Goal: Transaction & Acquisition: Obtain resource

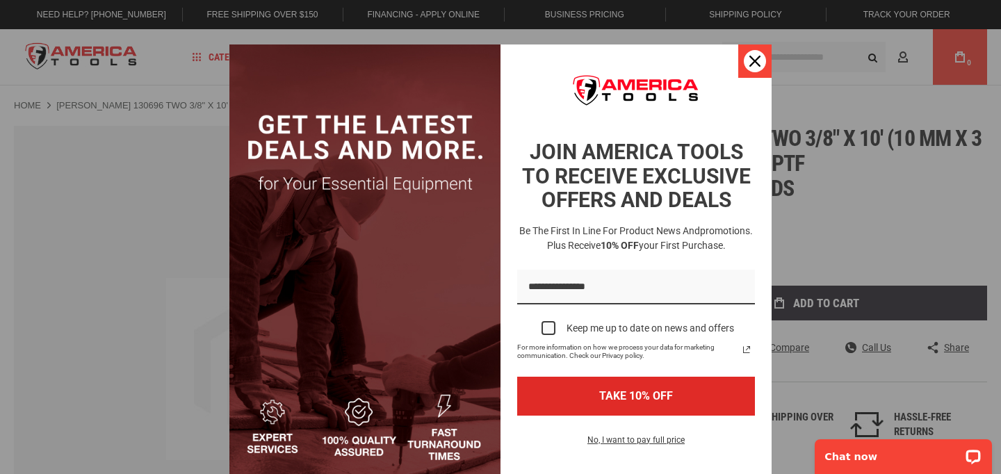
click at [761, 65] on body "The store will not work correctly in the case when cookies are disabled. Langua…" at bounding box center [500, 237] width 1001 height 474
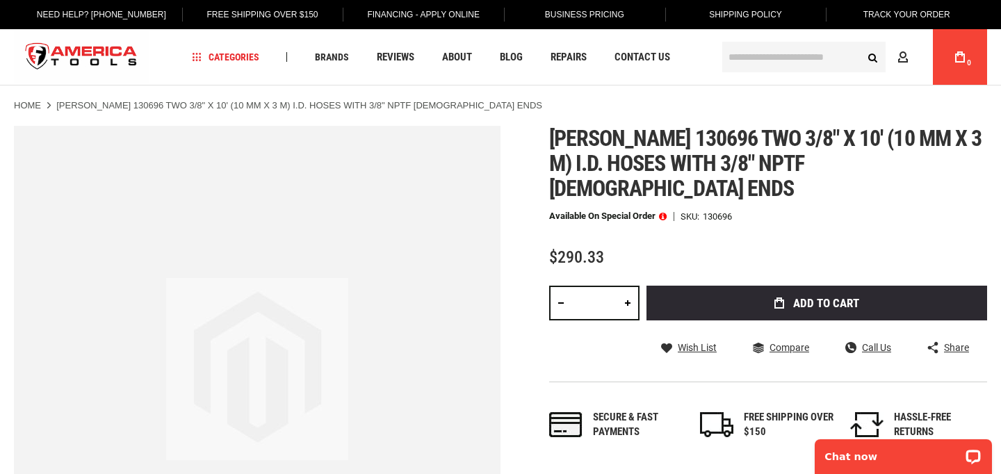
click at [335, 193] on div at bounding box center [257, 369] width 486 height 486
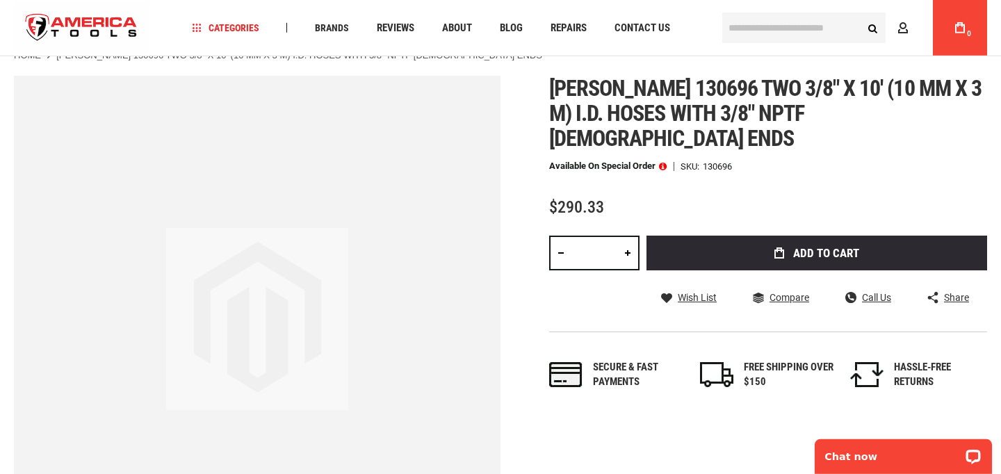
scroll to position [75, 0]
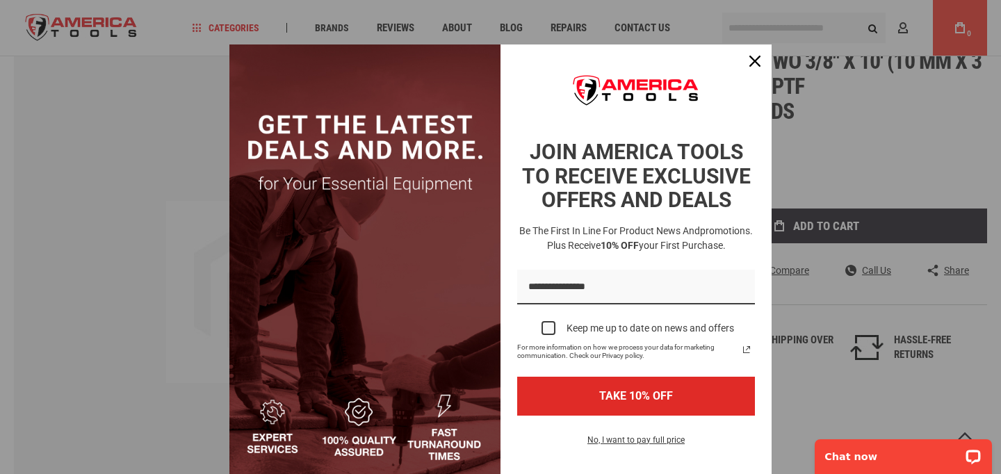
drag, startPoint x: 635, startPoint y: 62, endPoint x: 514, endPoint y: 49, distance: 121.6
click at [514, 49] on div "JOIN AMERICA TOOLS TO RECEIVE EXCLUSIVE OFFERS AND DEALS Be the first in line f…" at bounding box center [635, 268] width 271 height 448
drag, startPoint x: 612, startPoint y: 65, endPoint x: 561, endPoint y: 79, distance: 53.5
click at [561, 79] on div "Marketing offer form" at bounding box center [636, 95] width 254 height 74
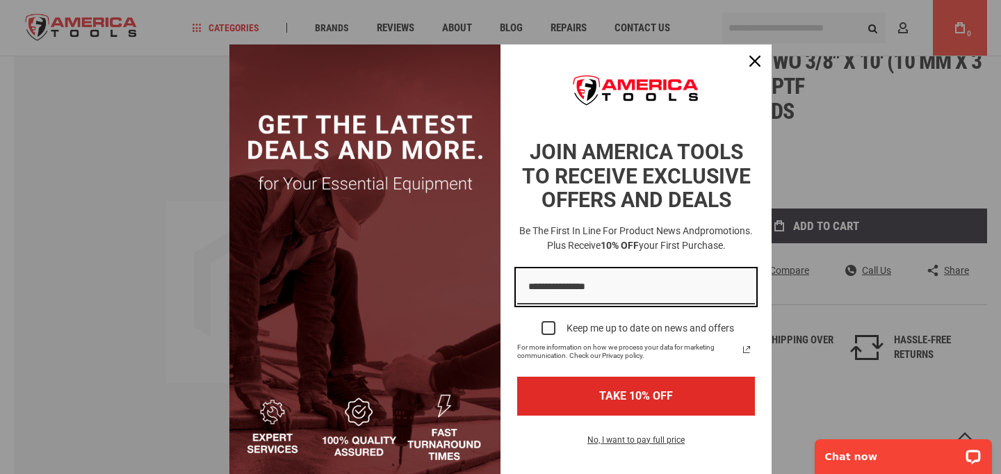
click at [546, 286] on input "Email field" at bounding box center [636, 287] width 238 height 35
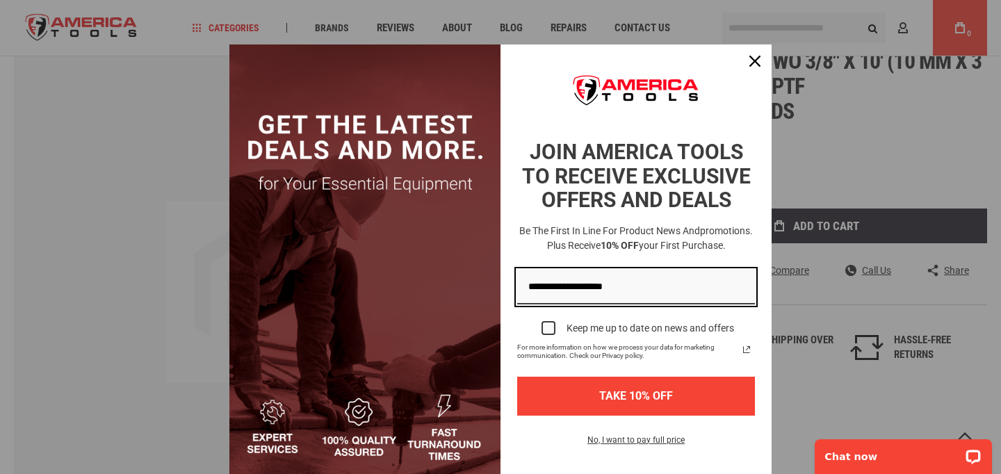
type input "**********"
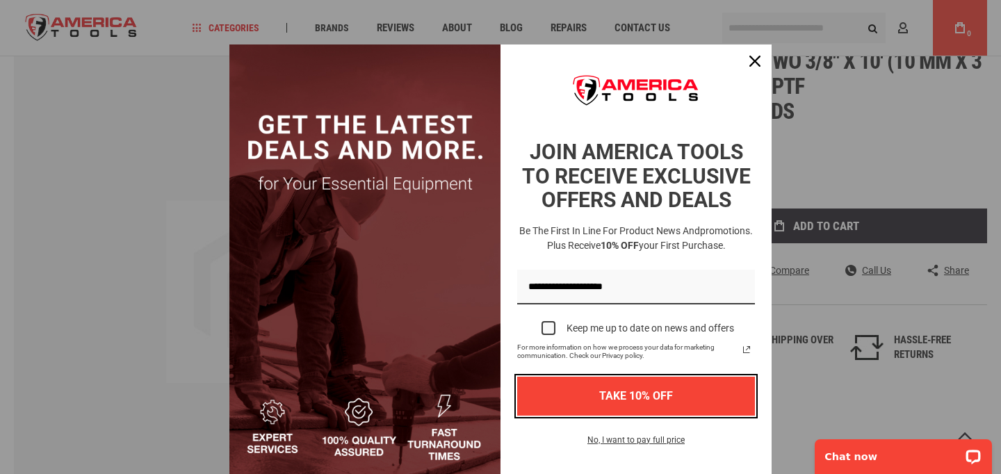
click at [641, 404] on button "TAKE 10% OFF" at bounding box center [636, 396] width 238 height 38
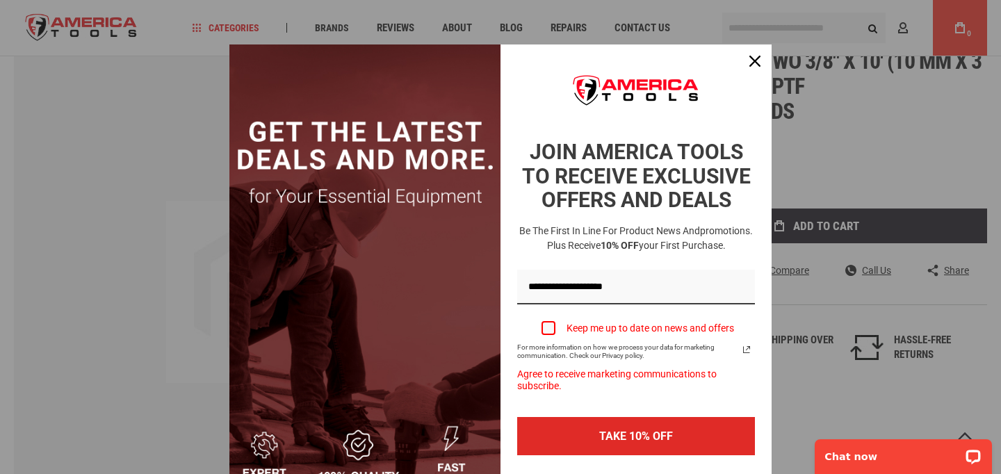
click at [546, 325] on div "Marketing offer form" at bounding box center [548, 328] width 14 height 14
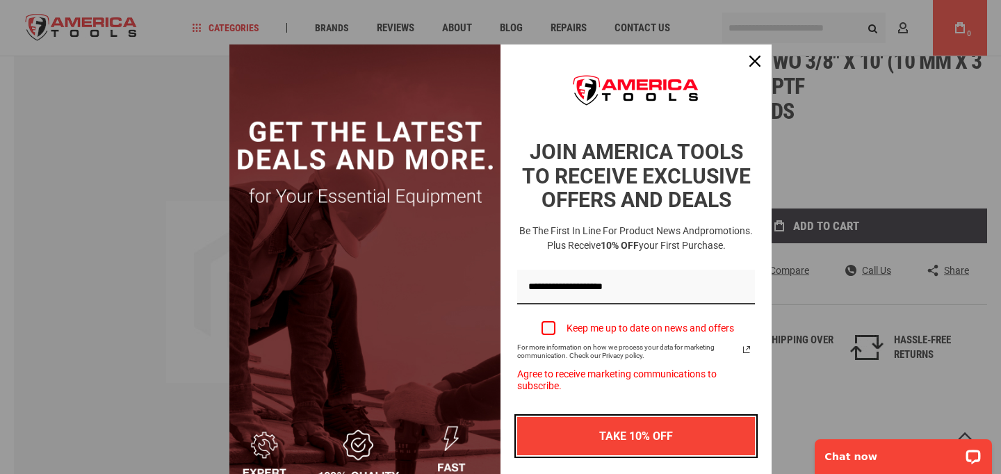
click at [632, 434] on button "TAKE 10% OFF" at bounding box center [636, 436] width 238 height 38
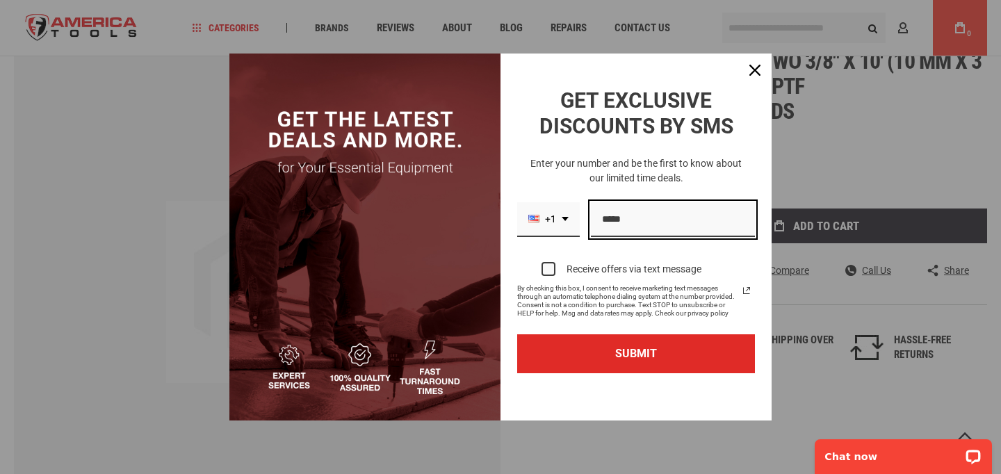
click at [628, 222] on input "Phone number field" at bounding box center [673, 219] width 164 height 35
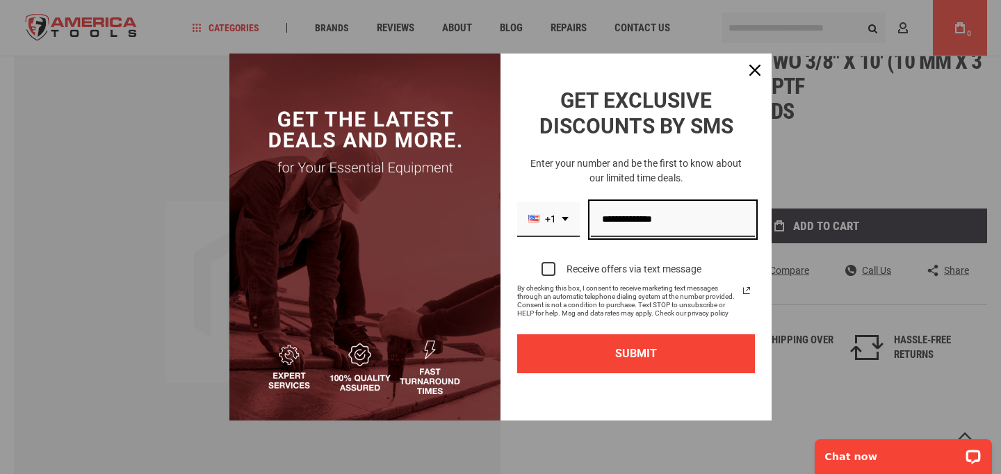
type input "**********"
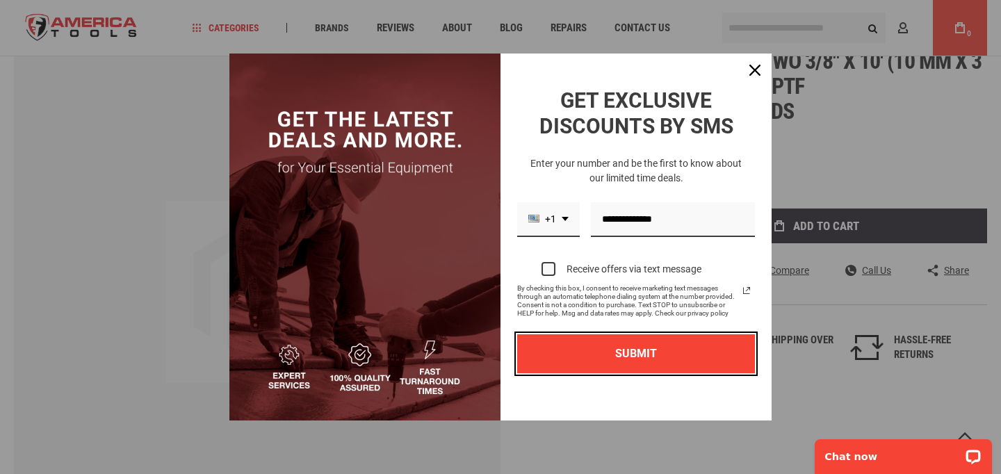
click at [620, 350] on button "SUBMIT" at bounding box center [636, 353] width 238 height 38
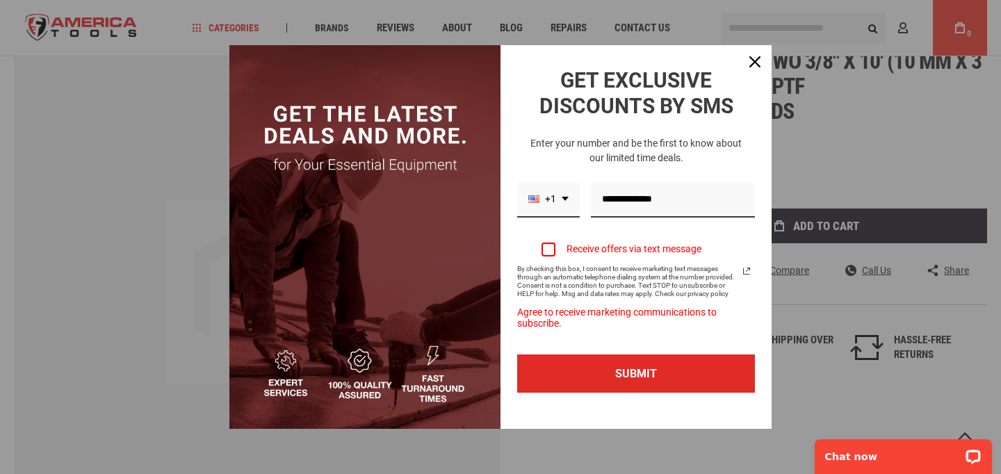
click at [554, 247] on div "Marketing offer form" at bounding box center [548, 250] width 14 height 14
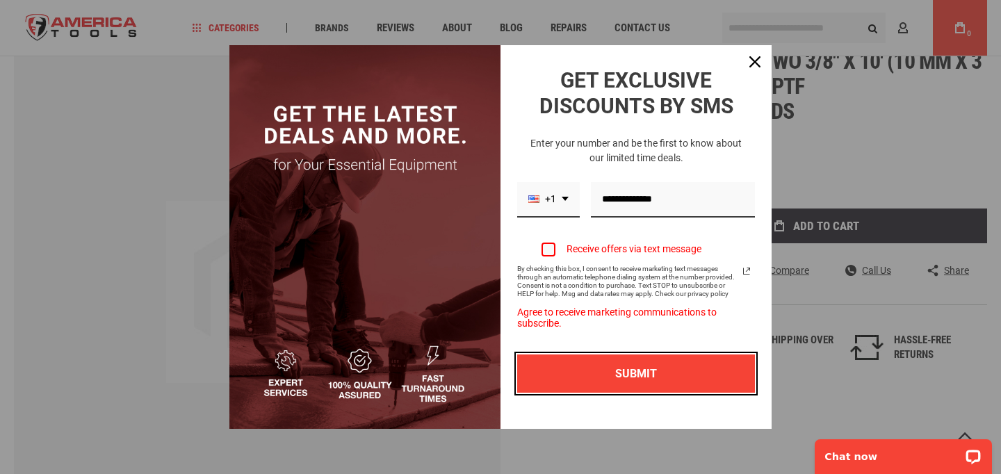
click at [616, 370] on button "SUBMIT" at bounding box center [636, 373] width 238 height 38
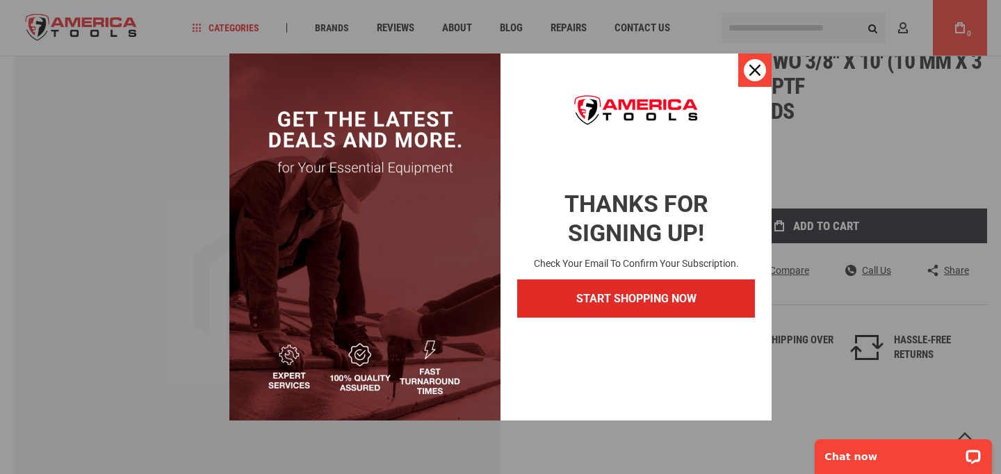
click at [757, 71] on body "The store will not work correctly in the case when cookies are disabled. Langua…" at bounding box center [500, 162] width 1001 height 474
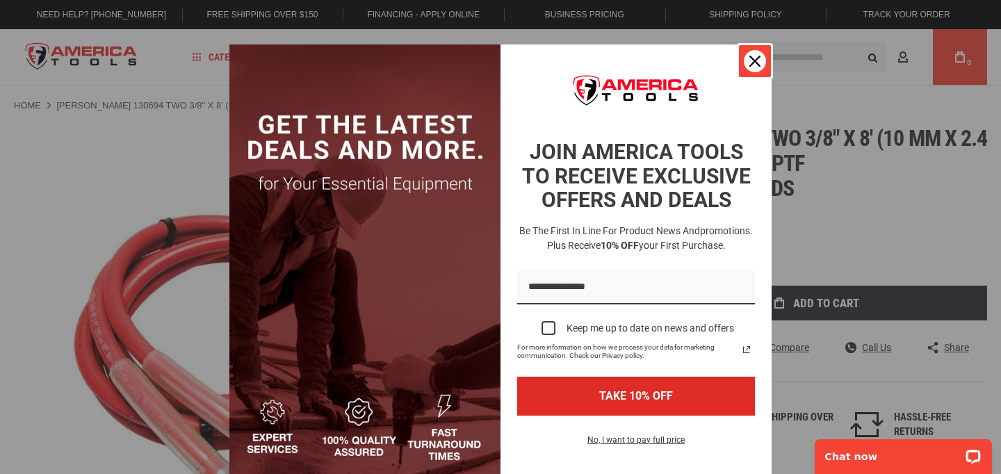
click at [748, 54] on div "Close" at bounding box center [755, 61] width 22 height 22
